Goal: Task Accomplishment & Management: Use online tool/utility

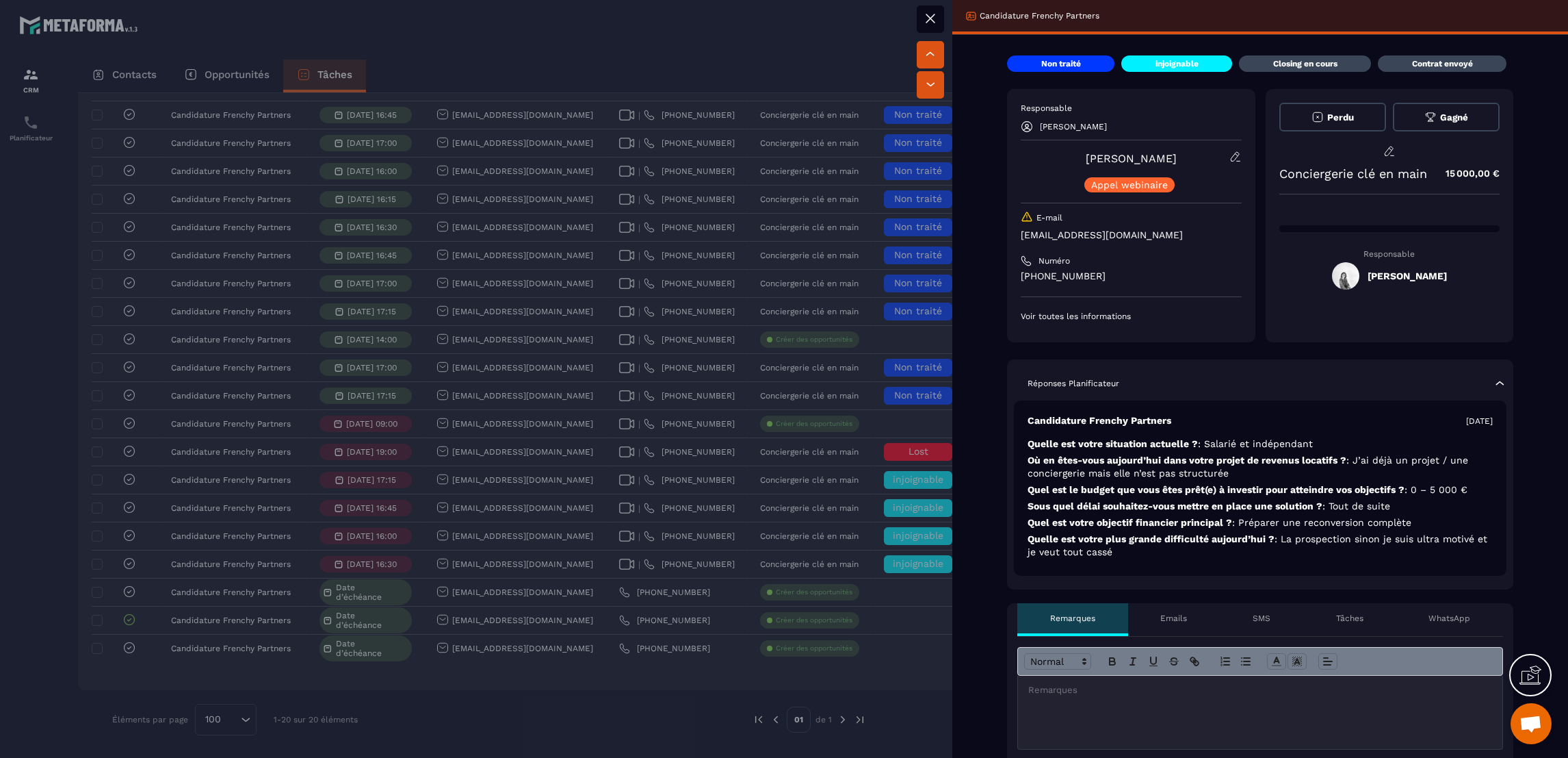
scroll to position [719, 0]
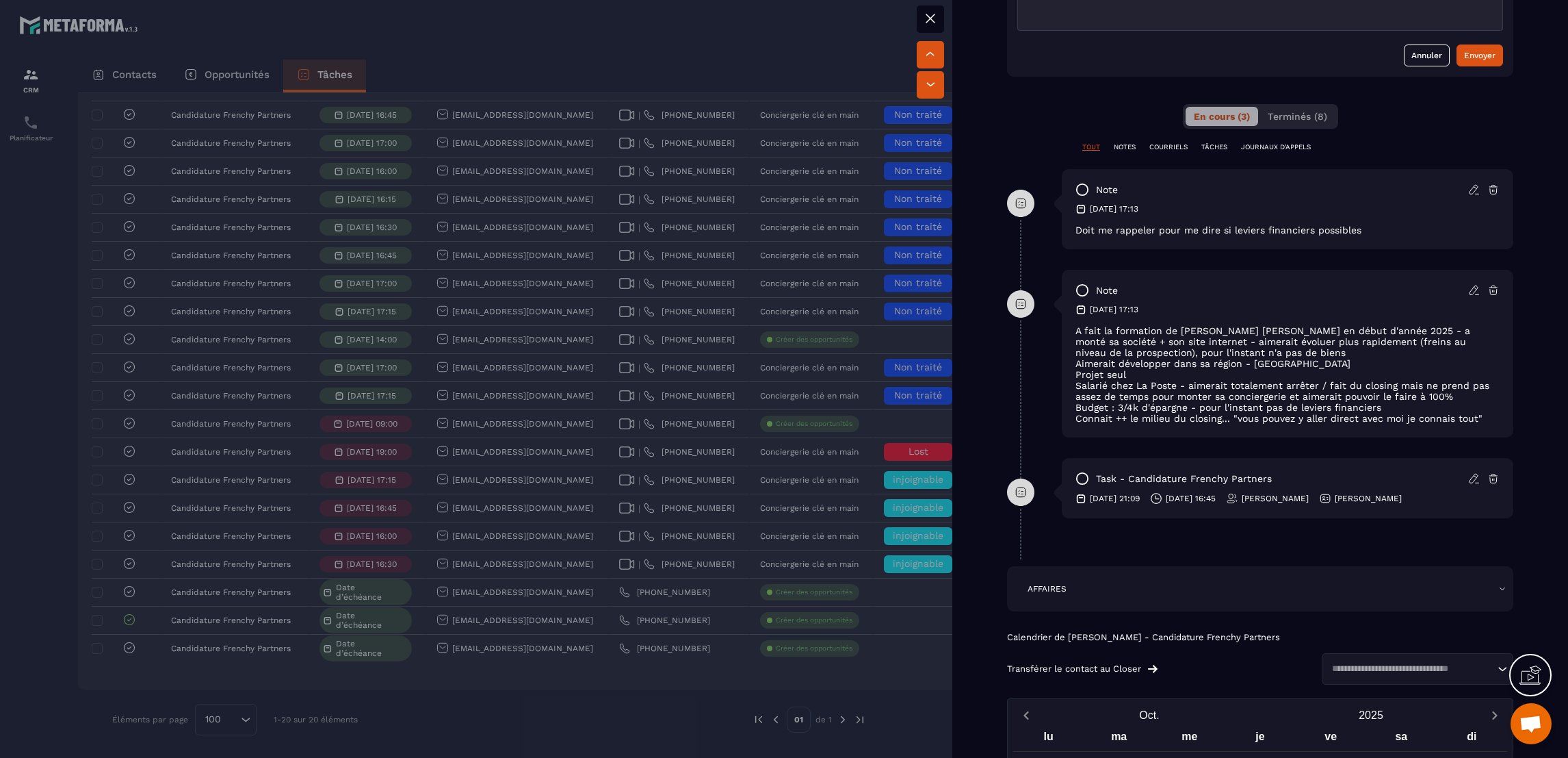
click at [732, 468] on div at bounding box center [784, 379] width 1568 height 758
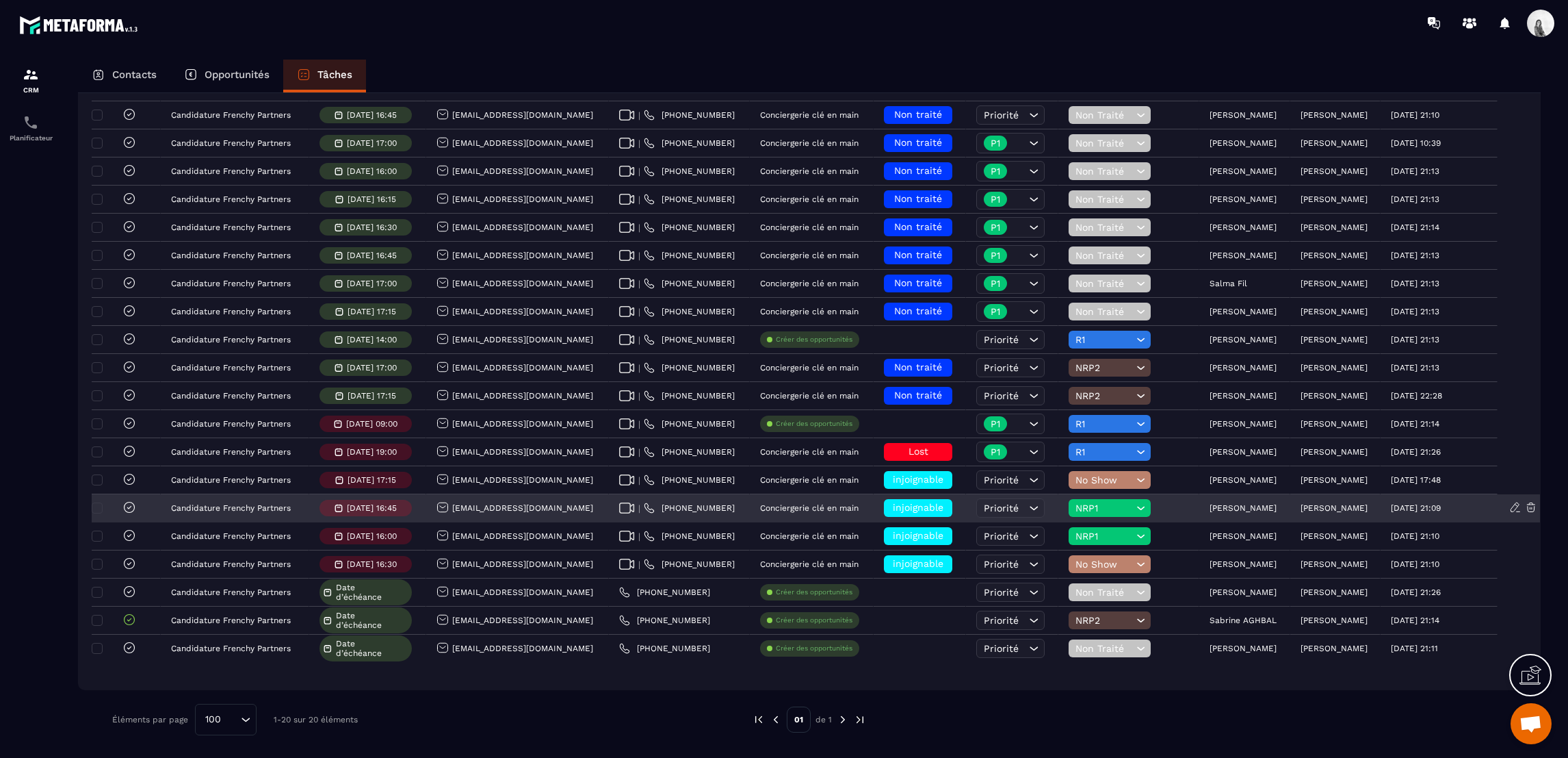
click at [1135, 511] on icon at bounding box center [1141, 507] width 13 height 13
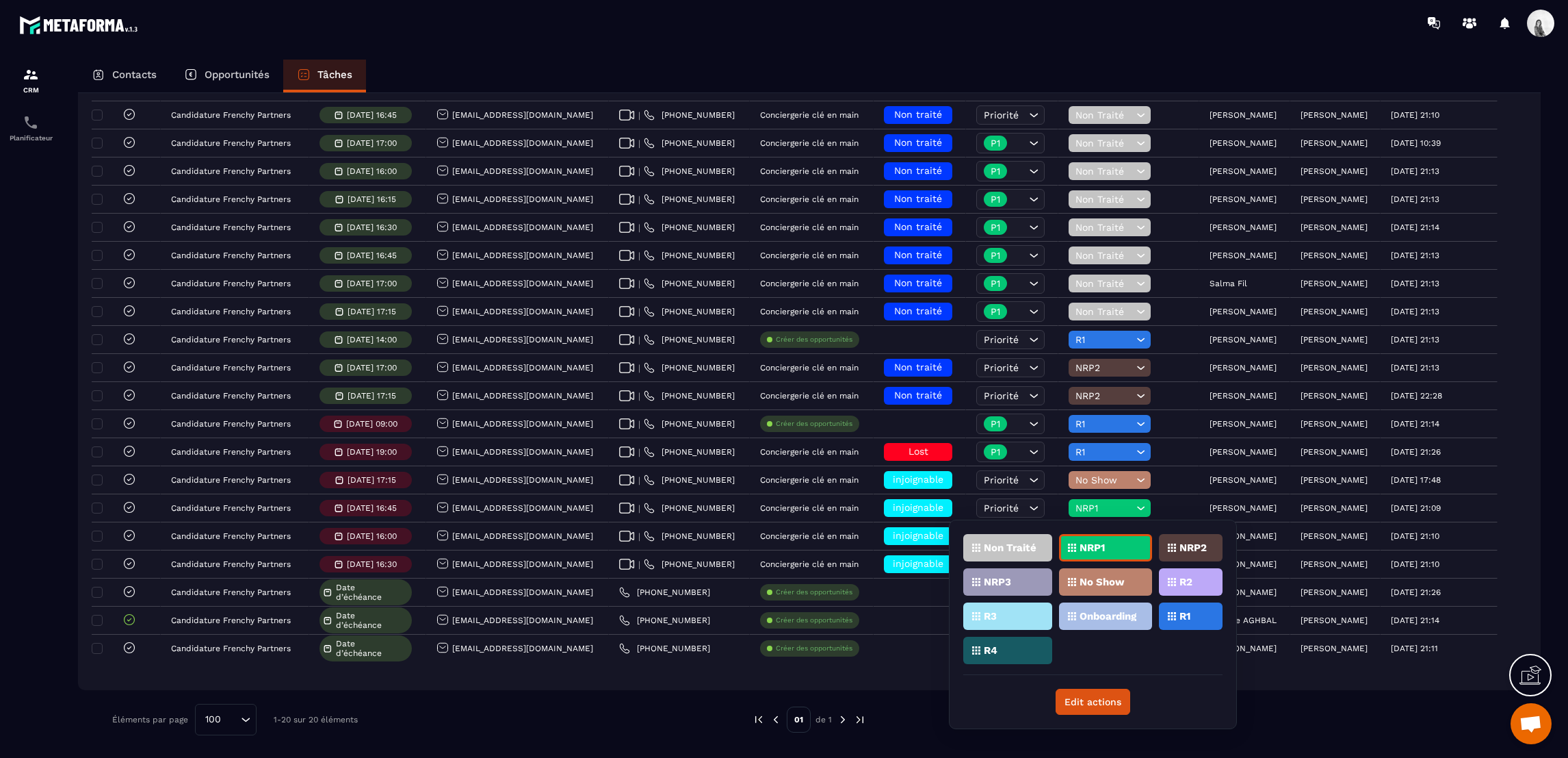
click at [1097, 578] on p "No Show" at bounding box center [1102, 582] width 45 height 9
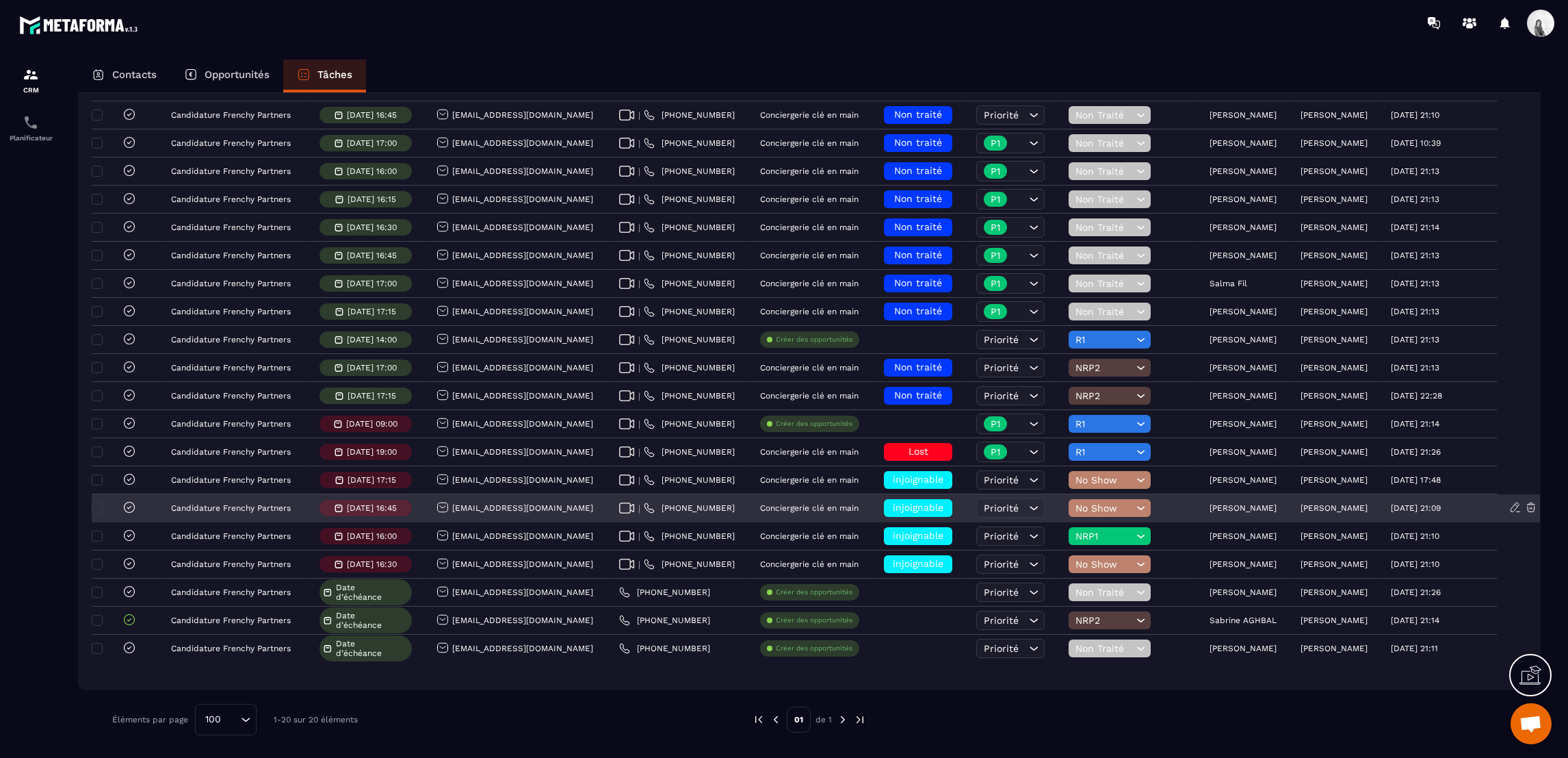
click at [1099, 503] on span "No Show" at bounding box center [1104, 508] width 57 height 11
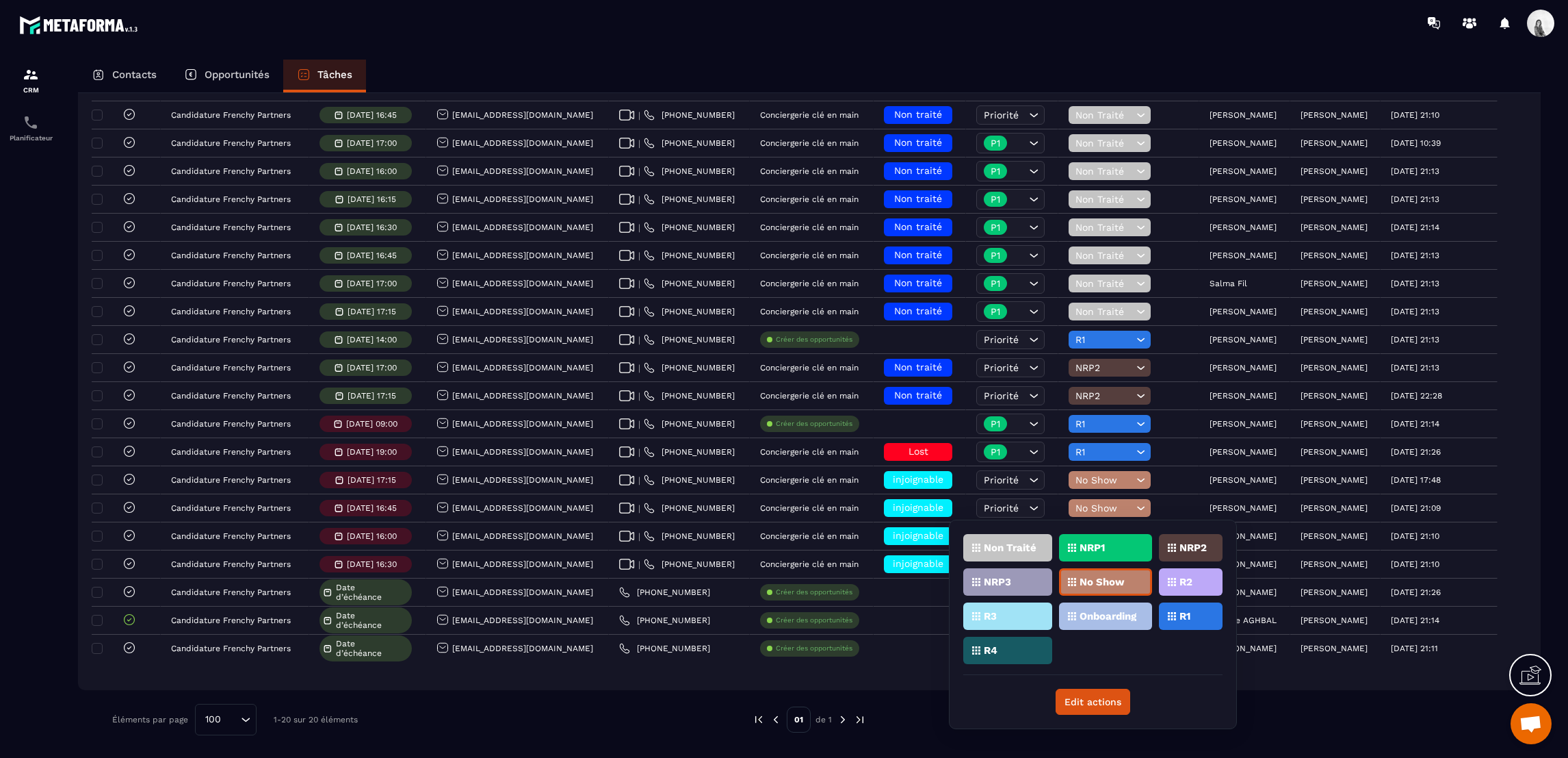
click at [1188, 551] on p "NRP2" at bounding box center [1193, 548] width 28 height 9
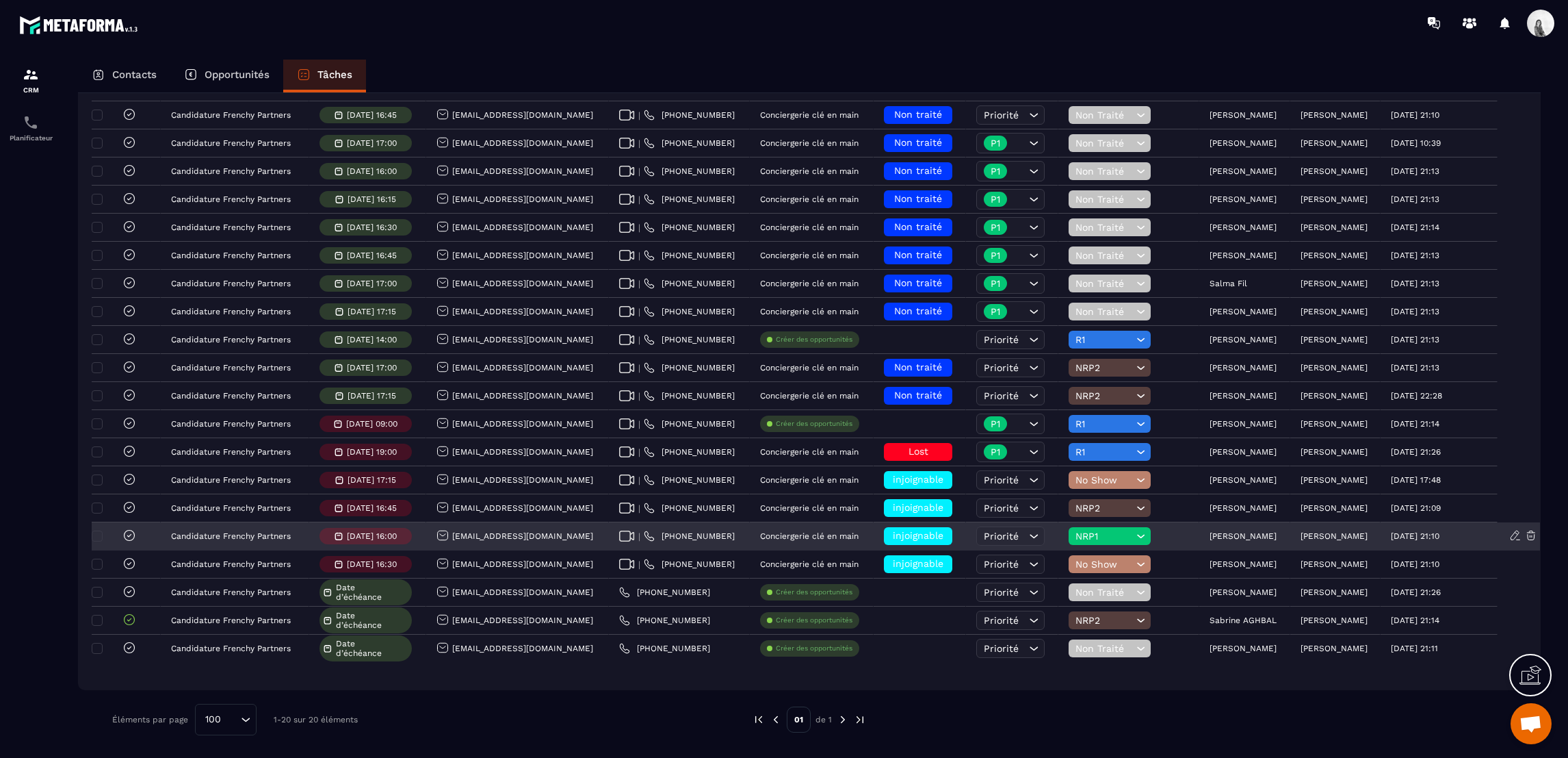
click at [1098, 527] on div "NRP1" at bounding box center [1110, 536] width 82 height 18
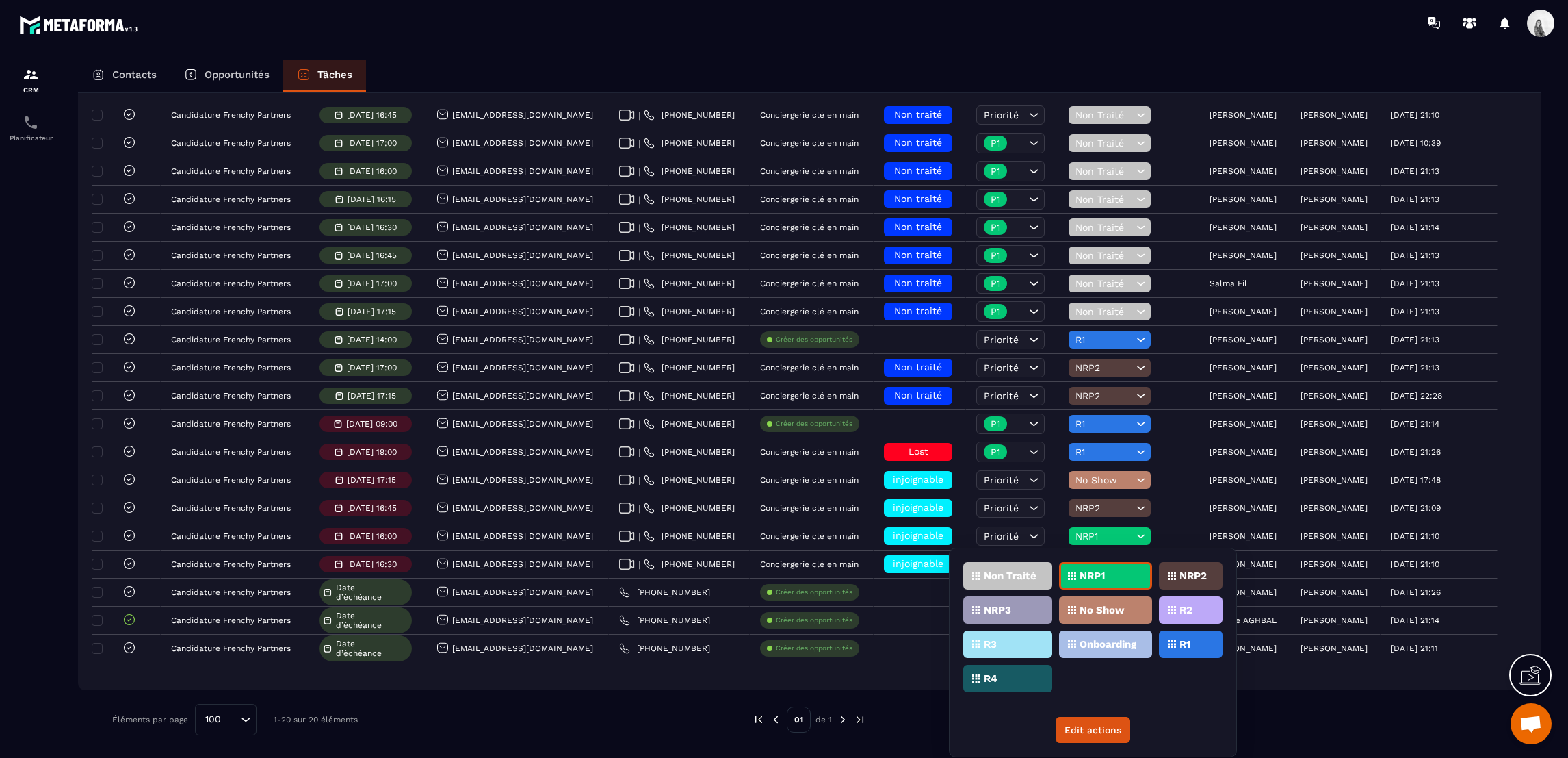
click at [1188, 574] on p "NRP2" at bounding box center [1193, 576] width 28 height 9
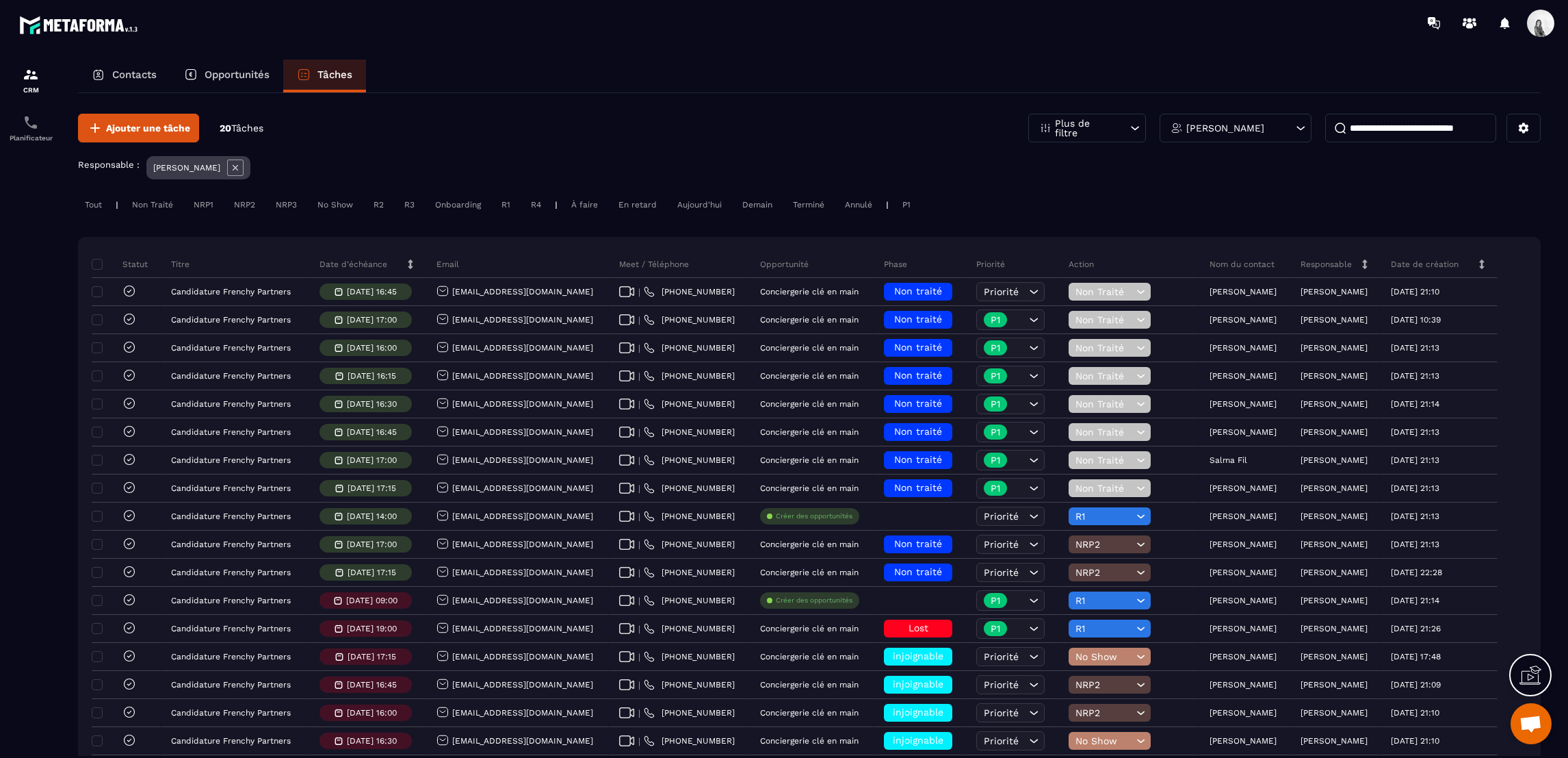
click at [1273, 136] on div "[PERSON_NAME]" at bounding box center [1236, 128] width 152 height 28
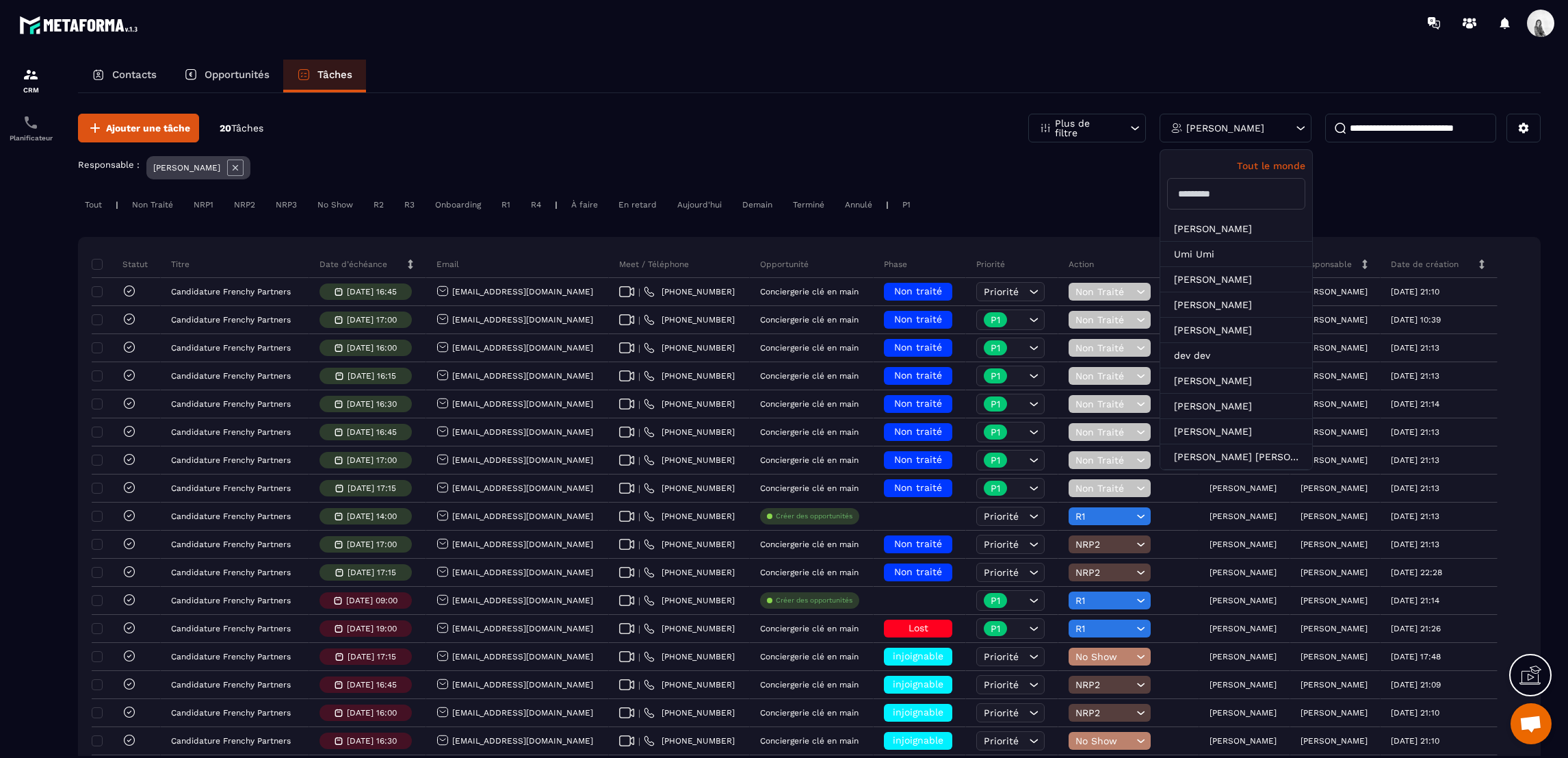
click at [1249, 194] on input "text" at bounding box center [1236, 194] width 139 height 32
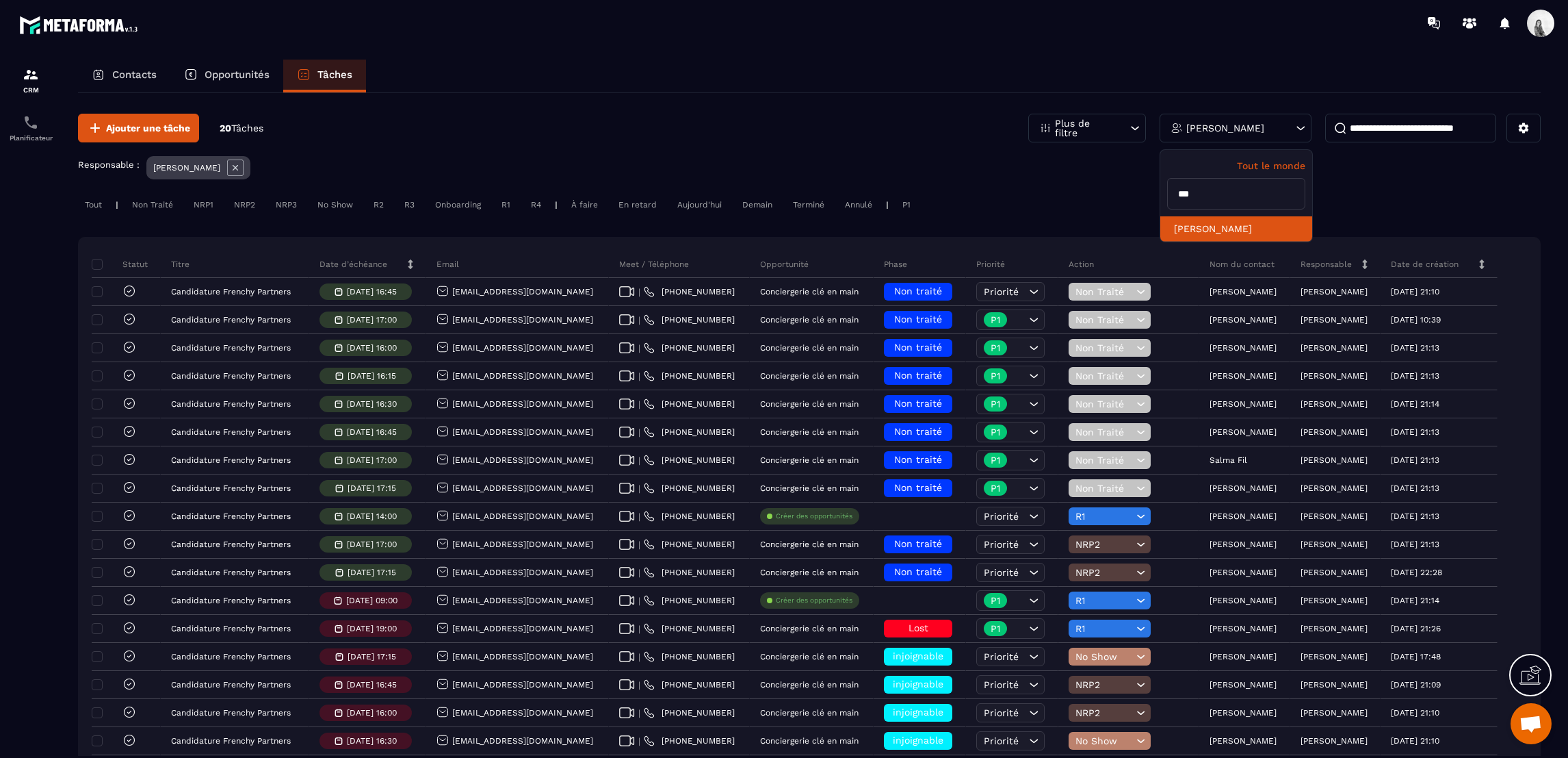
type input "***"
click at [1218, 229] on li "[PERSON_NAME]" at bounding box center [1236, 229] width 152 height 25
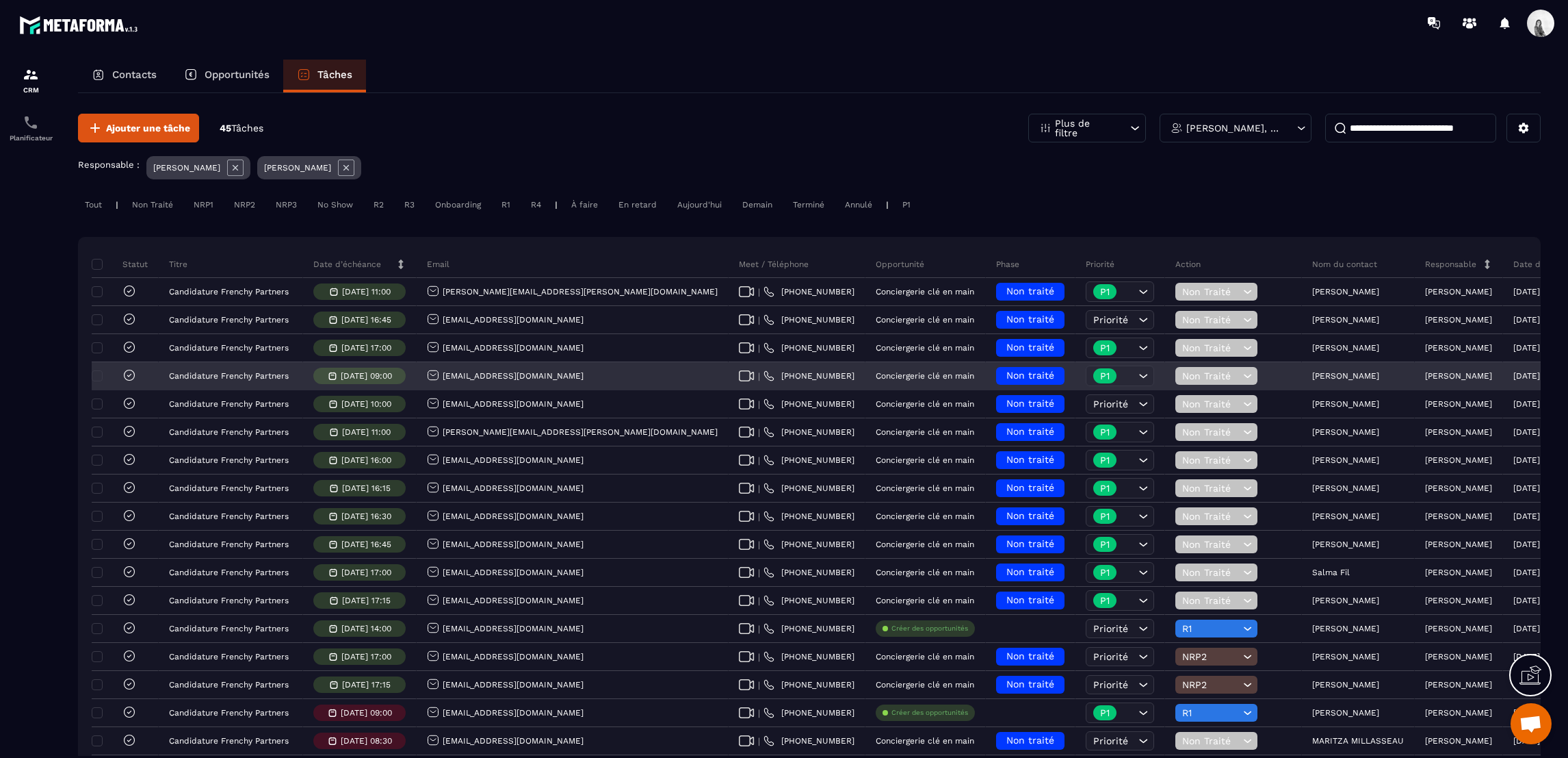
click at [1312, 371] on p "[PERSON_NAME]" at bounding box center [1345, 376] width 67 height 9
